Goal: Information Seeking & Learning: Learn about a topic

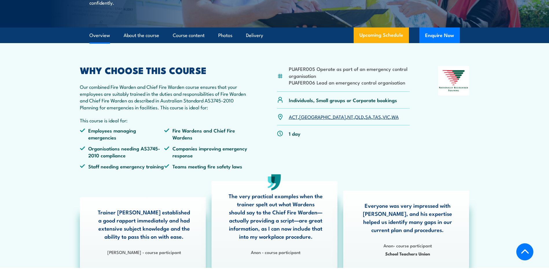
scroll to position [145, 0]
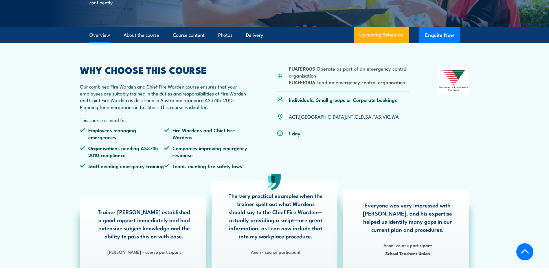
click at [355, 120] on link "QLD" at bounding box center [359, 116] width 9 height 7
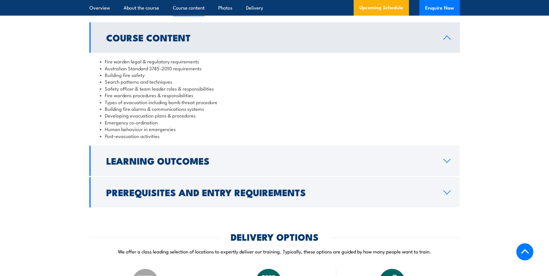
scroll to position [562, 0]
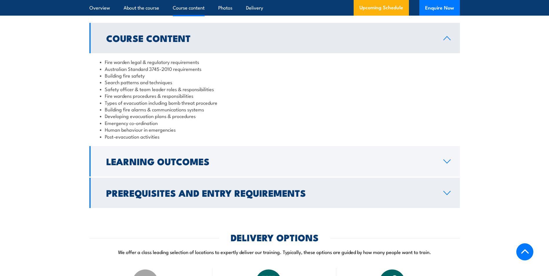
click at [449, 195] on icon at bounding box center [447, 193] width 8 height 5
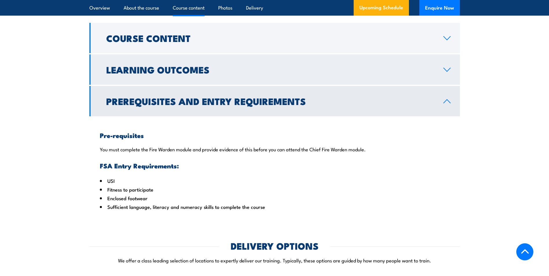
click at [448, 72] on icon at bounding box center [447, 69] width 8 height 5
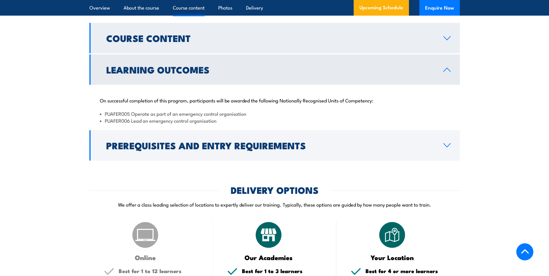
click at [448, 41] on link "Course Content" at bounding box center [274, 38] width 370 height 30
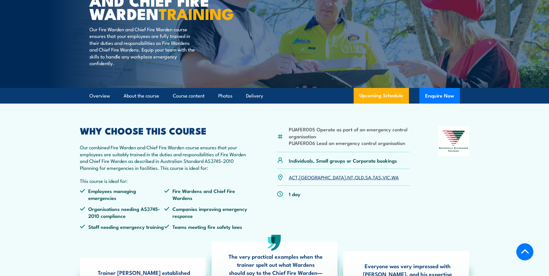
scroll to position [70, 0]
